Goal: Register for event/course

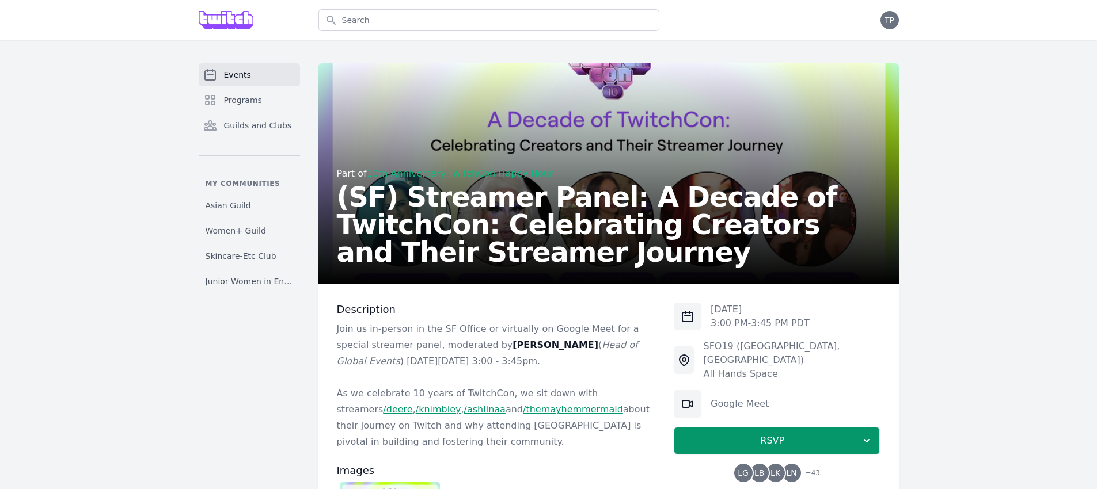
click at [252, 85] on link "Events" at bounding box center [249, 74] width 101 height 23
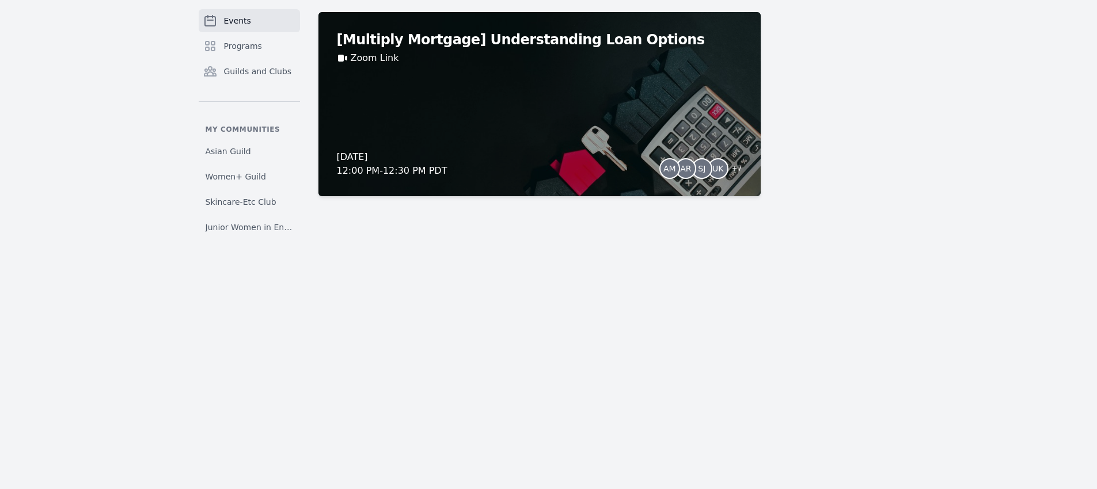
scroll to position [10646, 0]
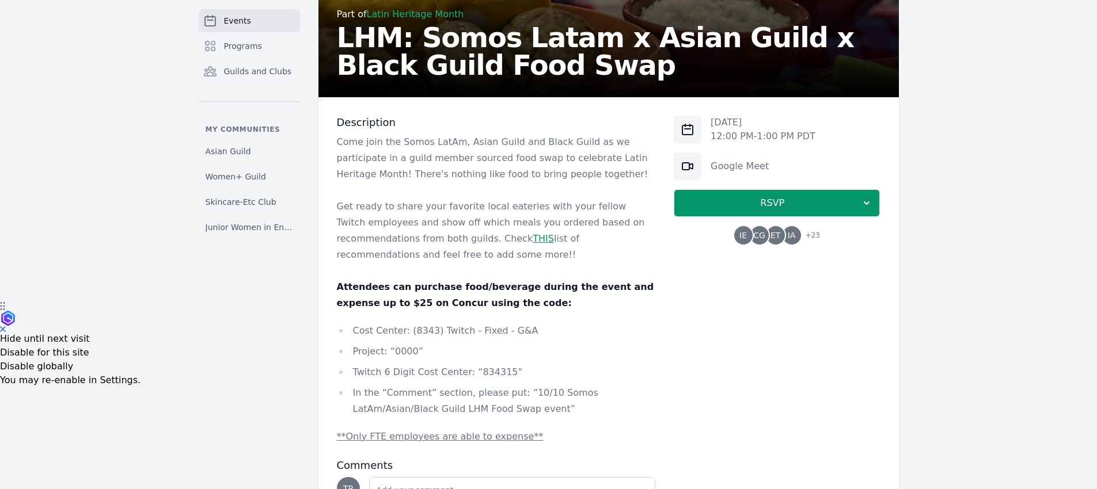
scroll to position [189, 0]
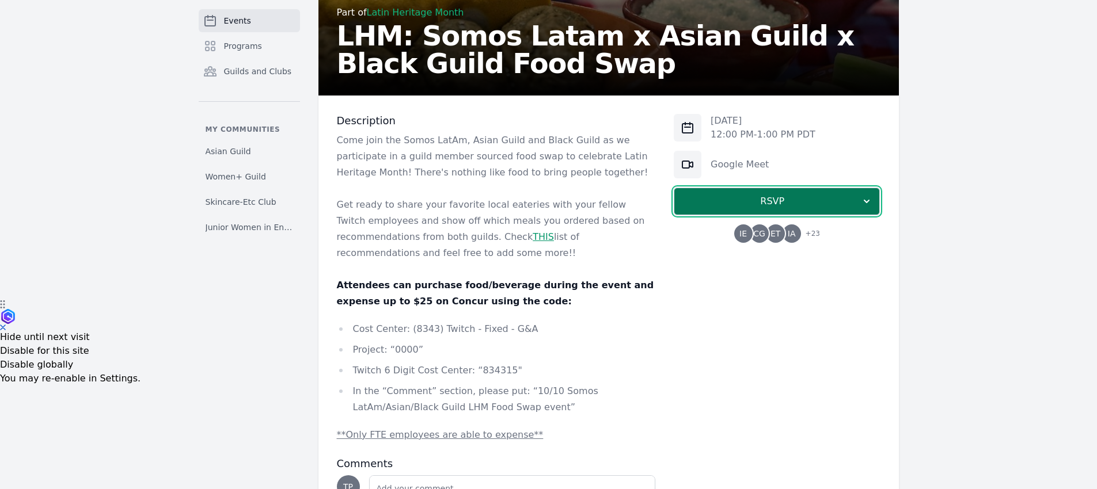
click at [706, 188] on button "RSVP" at bounding box center [777, 202] width 206 height 28
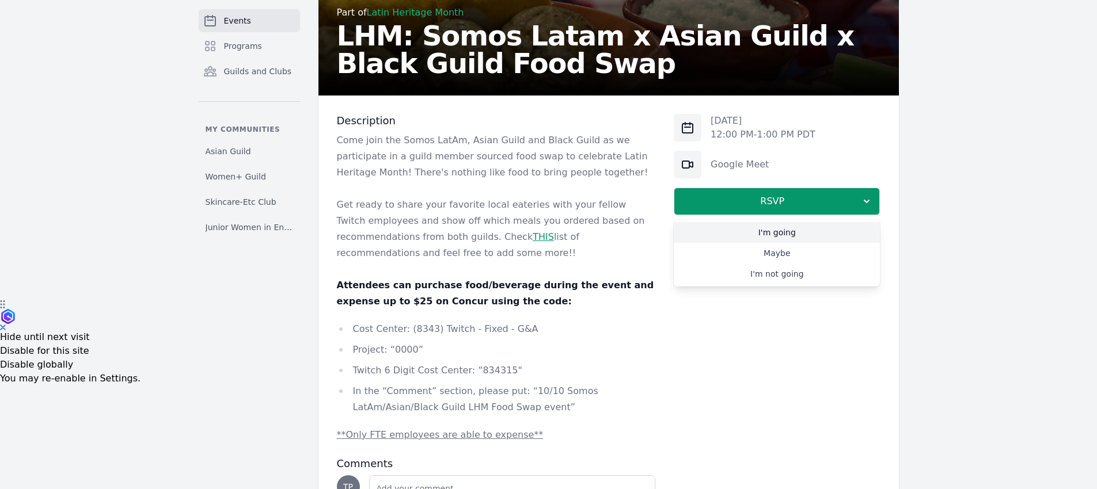
click at [733, 229] on link "I'm going" at bounding box center [777, 232] width 206 height 21
